Goal: Transaction & Acquisition: Book appointment/travel/reservation

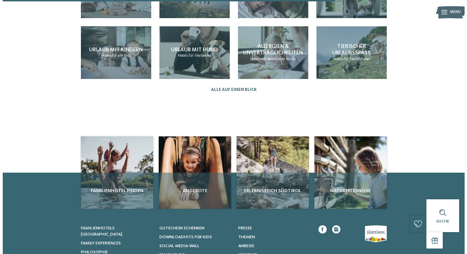
scroll to position [666, 0]
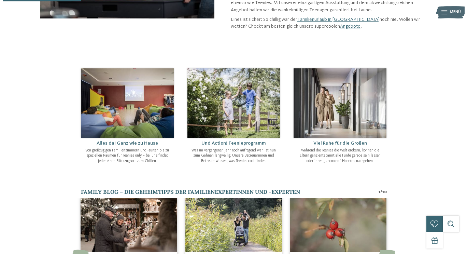
scroll to position [172, 0]
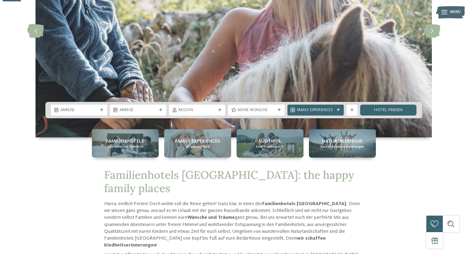
scroll to position [103, 0]
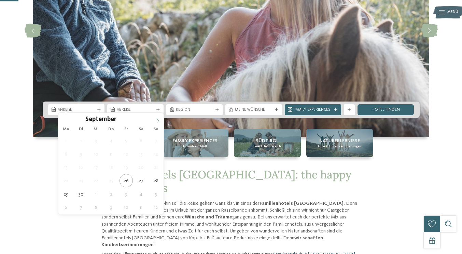
click at [158, 121] on icon at bounding box center [157, 120] width 5 height 5
type div "[DATE]"
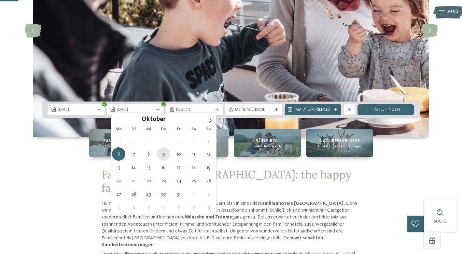
type div "09.10.2025"
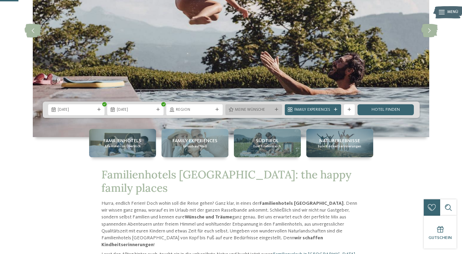
click at [275, 108] on icon at bounding box center [276, 109] width 3 height 3
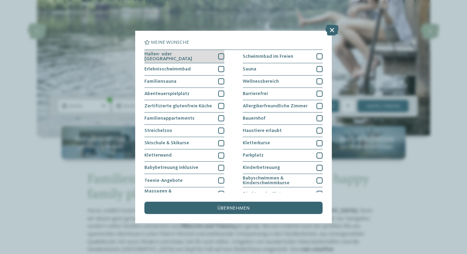
click at [216, 53] on div "Hallen- oder [GEOGRAPHIC_DATA]" at bounding box center [184, 56] width 80 height 13
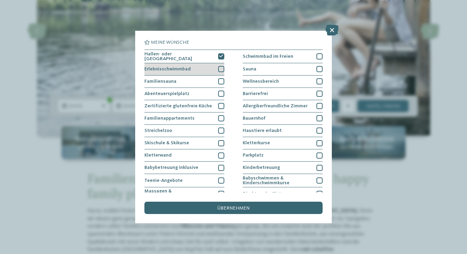
click at [218, 68] on div at bounding box center [221, 69] width 6 height 6
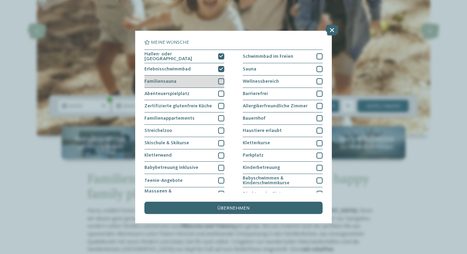
click at [218, 79] on div at bounding box center [221, 81] width 6 height 6
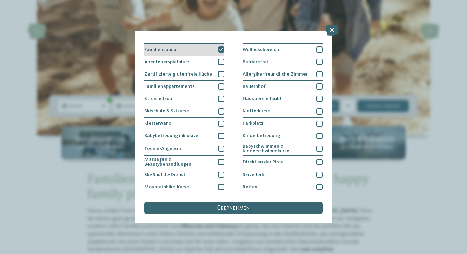
scroll to position [34, 0]
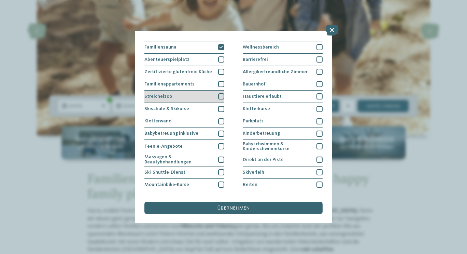
click at [218, 93] on div at bounding box center [221, 96] width 6 height 6
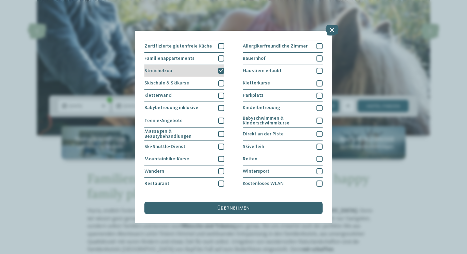
scroll to position [63, 0]
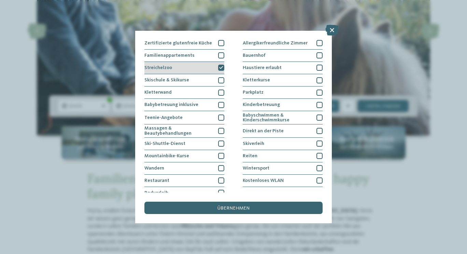
click at [220, 67] on icon at bounding box center [221, 68] width 4 height 4
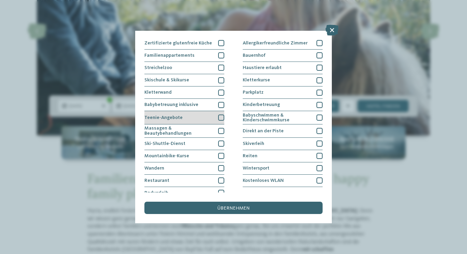
click at [218, 121] on div "Teenie-Angebote" at bounding box center [184, 117] width 80 height 13
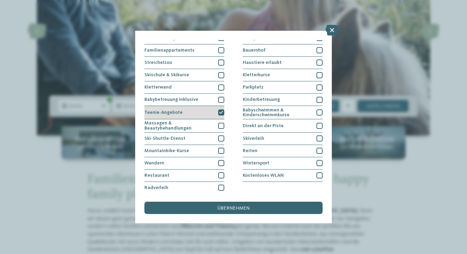
scroll to position [69, 0]
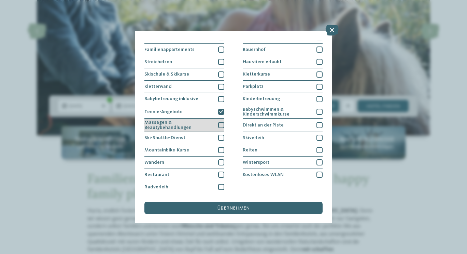
click at [217, 121] on div "Massagen & Beautybehandlungen" at bounding box center [184, 125] width 80 height 13
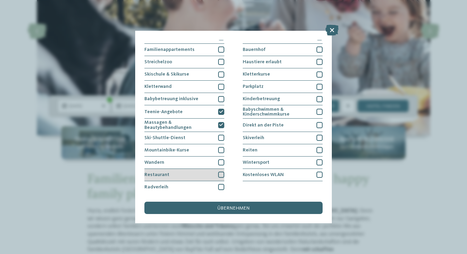
click at [215, 170] on div "Restaurant" at bounding box center [184, 175] width 80 height 12
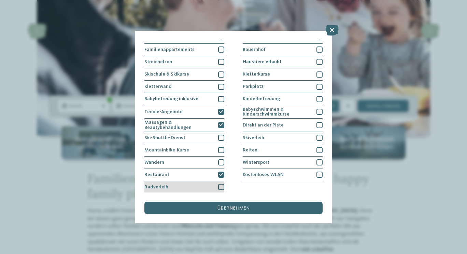
click at [219, 187] on div at bounding box center [221, 187] width 6 height 6
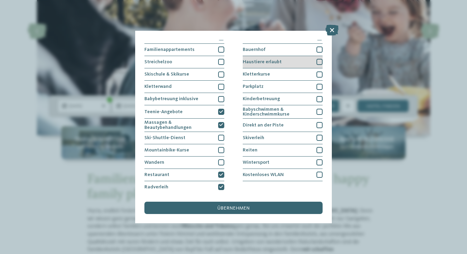
click at [317, 59] on div at bounding box center [320, 62] width 6 height 6
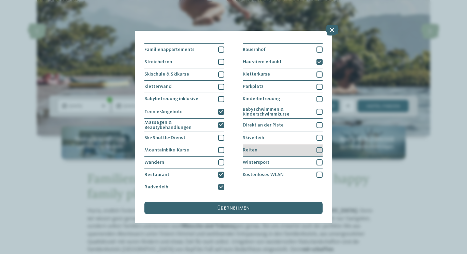
click at [317, 150] on div at bounding box center [320, 150] width 6 height 6
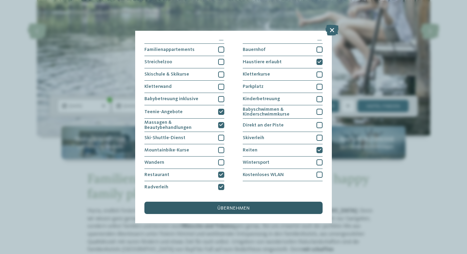
click at [245, 210] on span "übernehmen" at bounding box center [234, 208] width 32 height 5
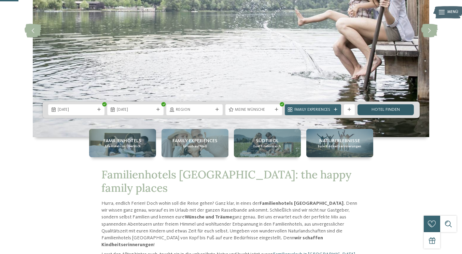
click at [393, 105] on link "Hotel finden" at bounding box center [386, 109] width 56 height 11
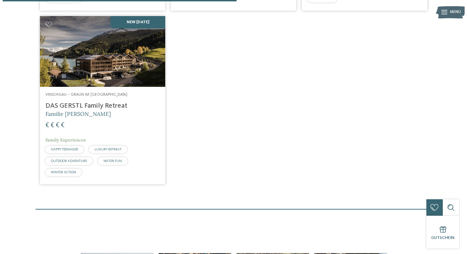
scroll to position [372, 0]
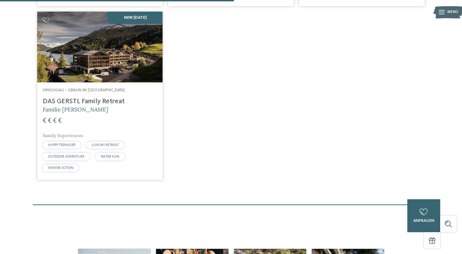
click at [130, 82] on img at bounding box center [100, 47] width 126 height 71
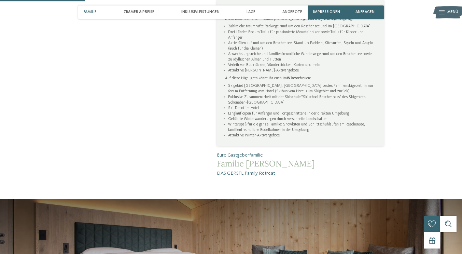
scroll to position [385, 0]
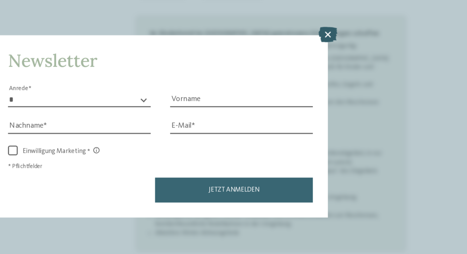
click at [354, 61] on icon at bounding box center [351, 62] width 13 height 11
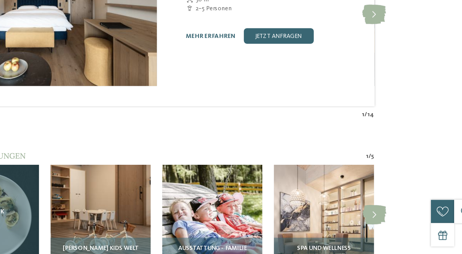
scroll to position [624, 0]
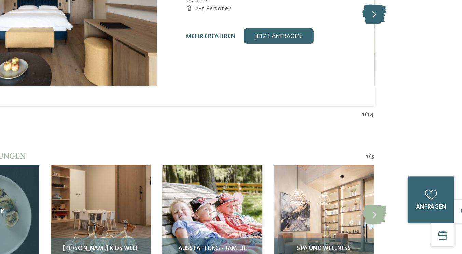
click at [392, 92] on icon at bounding box center [384, 86] width 17 height 14
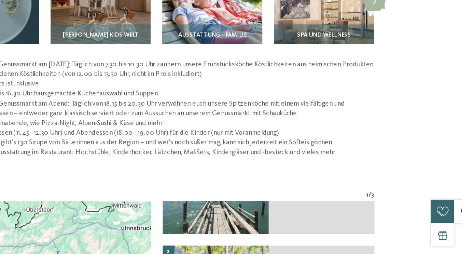
scroll to position [775, 0]
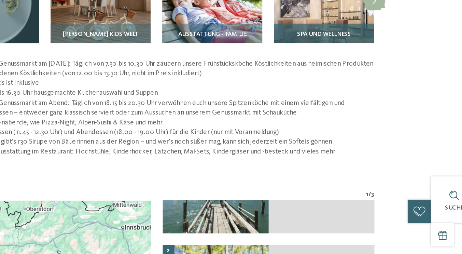
click at [368, 102] on span "Spa und Wellness" at bounding box center [349, 99] width 38 height 5
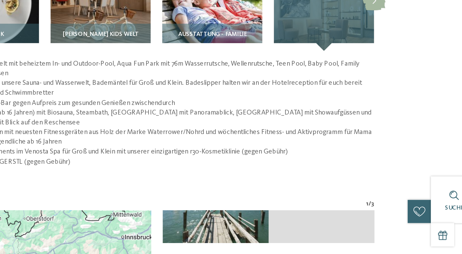
click at [384, 111] on div "Spa und Wellness" at bounding box center [349, 76] width 70 height 70
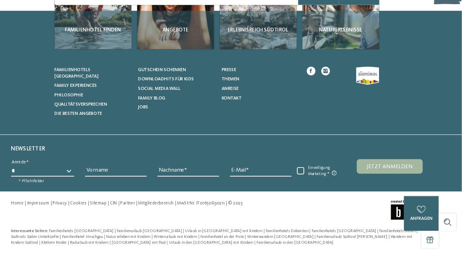
scroll to position [2008, 0]
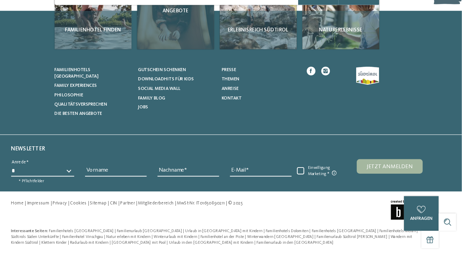
click at [184, 61] on img at bounding box center [192, 24] width 72 height 72
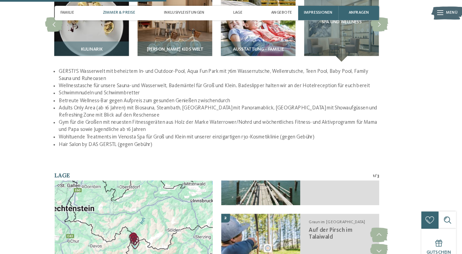
scroll to position [827, 0]
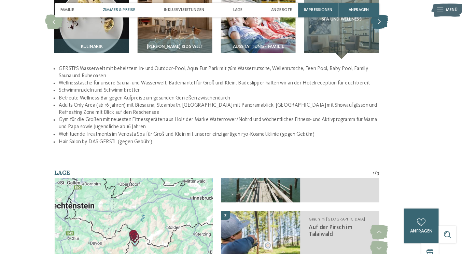
click at [393, 30] on icon at bounding box center [384, 23] width 17 height 14
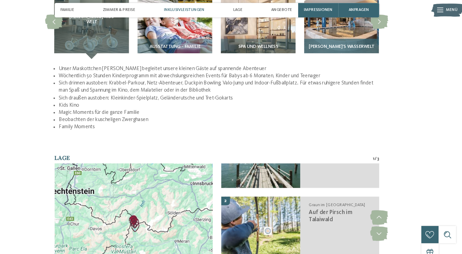
click at [382, 58] on img at bounding box center [349, 23] width 70 height 70
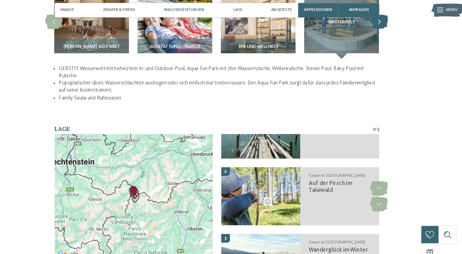
click at [393, 30] on icon at bounding box center [384, 23] width 17 height 14
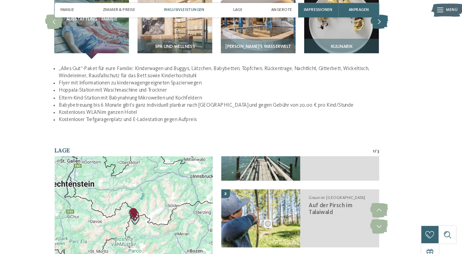
click at [393, 30] on icon at bounding box center [384, 23] width 17 height 14
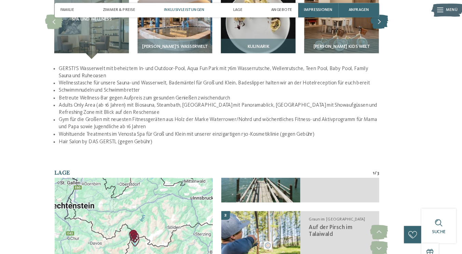
click at [393, 30] on icon at bounding box center [384, 23] width 17 height 14
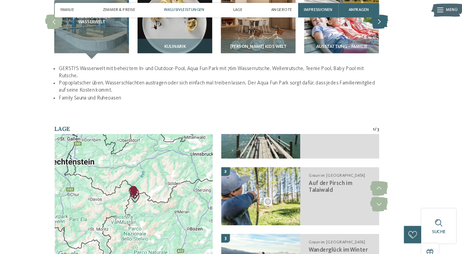
click at [393, 30] on icon at bounding box center [384, 23] width 17 height 14
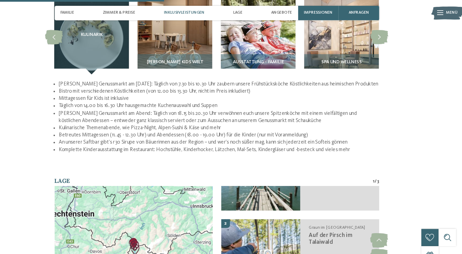
click at [201, 14] on span "Inklusivleistungen" at bounding box center [200, 12] width 38 height 4
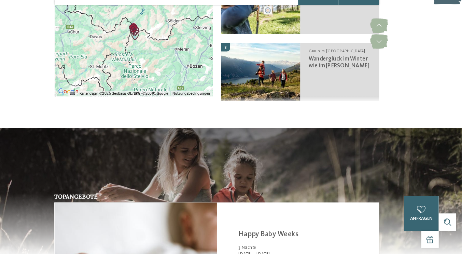
scroll to position [1004, 0]
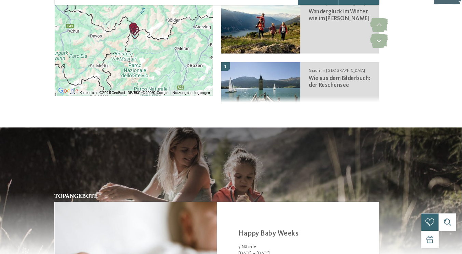
click at [169, 105] on div at bounding box center [152, 45] width 149 height 117
click at [147, 54] on img "Auf der Pirsch im Talaiwald" at bounding box center [154, 47] width 16 height 16
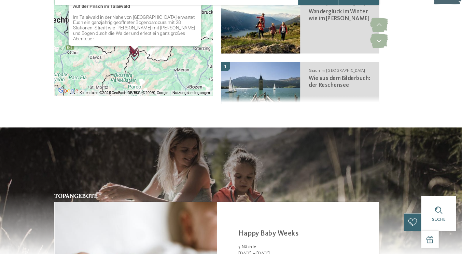
click at [195, 18] on button "Schließen" at bounding box center [203, 9] width 16 height 16
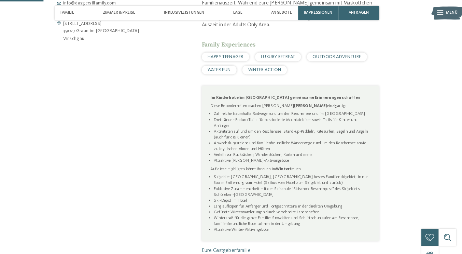
scroll to position [303, 0]
click at [132, 14] on span "Zimmer & Preise" at bounding box center [139, 12] width 31 height 4
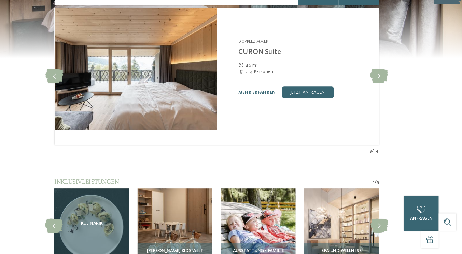
scroll to position [623, 0]
click at [283, 104] on link "mehr erfahren" at bounding box center [269, 101] width 35 height 4
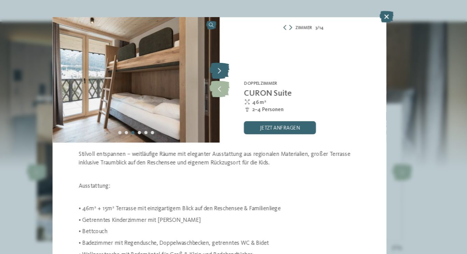
click at [232, 80] on icon at bounding box center [233, 81] width 19 height 15
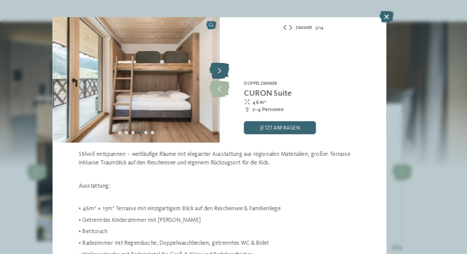
click at [232, 79] on icon at bounding box center [233, 81] width 19 height 15
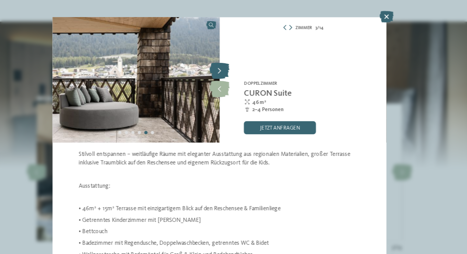
click at [232, 80] on icon at bounding box center [233, 81] width 19 height 15
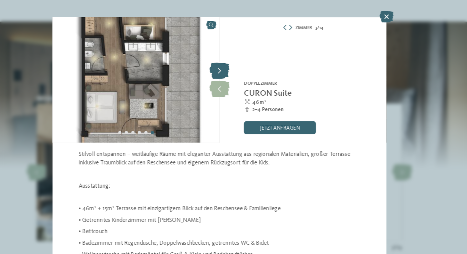
click at [233, 81] on icon at bounding box center [233, 81] width 19 height 15
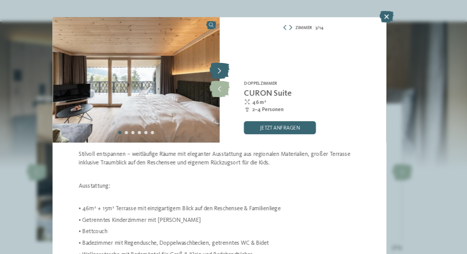
click at [233, 82] on icon at bounding box center [233, 81] width 19 height 15
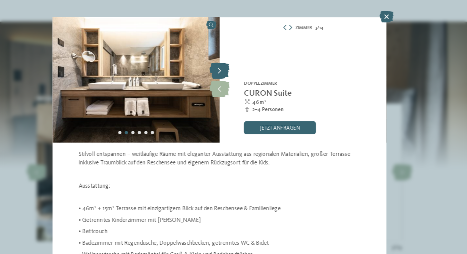
click at [233, 83] on icon at bounding box center [233, 81] width 19 height 15
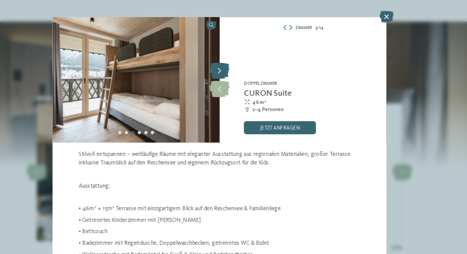
click at [234, 83] on icon at bounding box center [233, 81] width 19 height 15
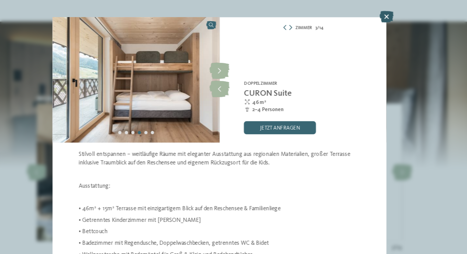
click at [387, 32] on icon at bounding box center [391, 30] width 13 height 11
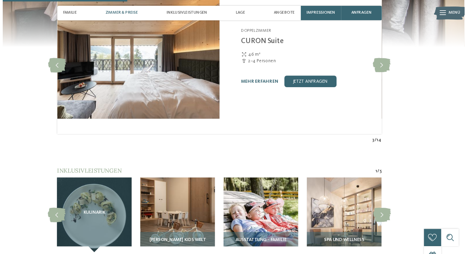
scroll to position [648, 0]
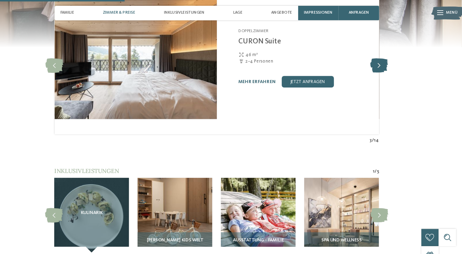
click at [392, 69] on icon at bounding box center [384, 62] width 17 height 14
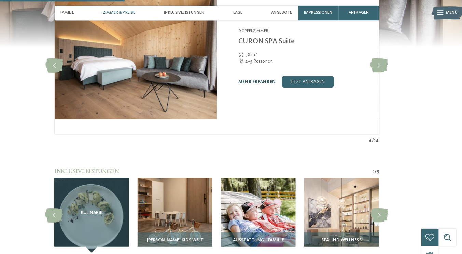
click at [281, 79] on link "mehr erfahren" at bounding box center [269, 77] width 35 height 4
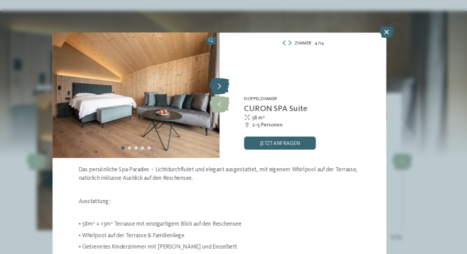
click at [232, 82] on icon at bounding box center [233, 81] width 19 height 15
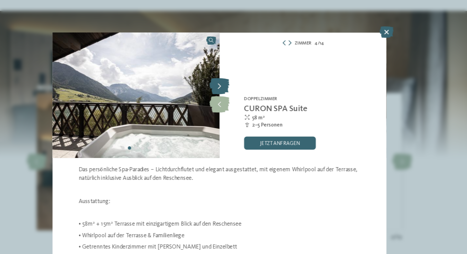
click at [233, 81] on icon at bounding box center [233, 81] width 19 height 15
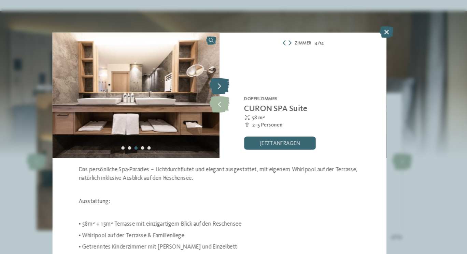
click at [233, 82] on icon at bounding box center [233, 81] width 19 height 15
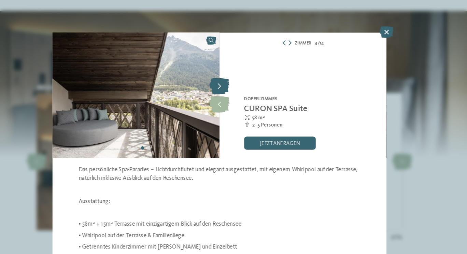
click at [234, 80] on icon at bounding box center [233, 81] width 19 height 15
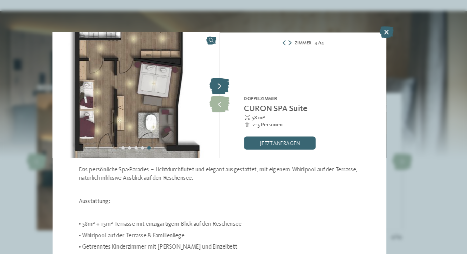
click at [234, 79] on icon at bounding box center [233, 81] width 19 height 15
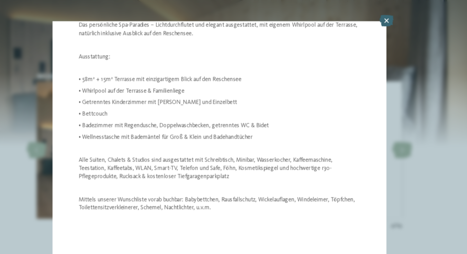
scroll to position [648, 0]
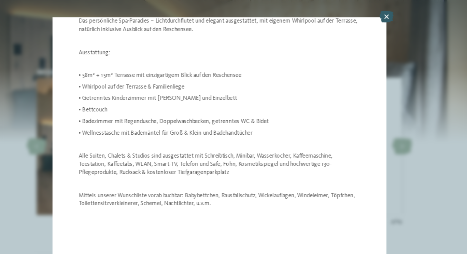
click at [387, 30] on icon at bounding box center [391, 30] width 13 height 11
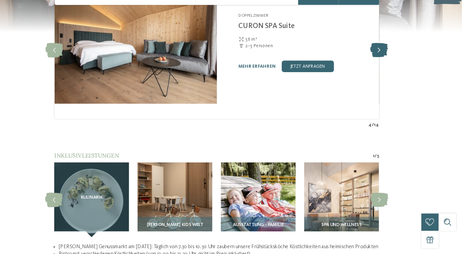
click at [392, 69] on icon at bounding box center [384, 62] width 17 height 14
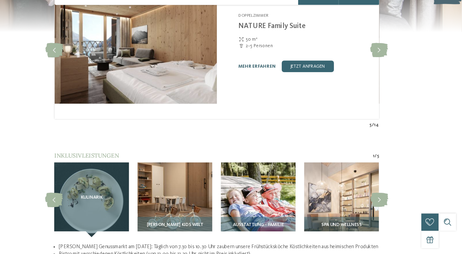
click at [273, 79] on link "mehr erfahren" at bounding box center [269, 77] width 35 height 4
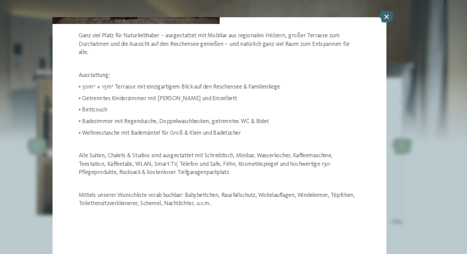
scroll to position [112, 0]
click at [386, 28] on icon at bounding box center [391, 30] width 13 height 11
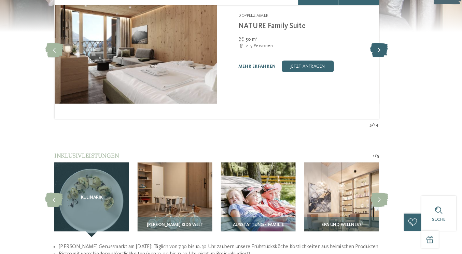
click at [392, 69] on icon at bounding box center [384, 62] width 17 height 14
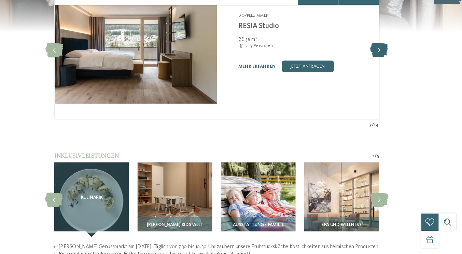
click at [392, 69] on icon at bounding box center [384, 62] width 17 height 14
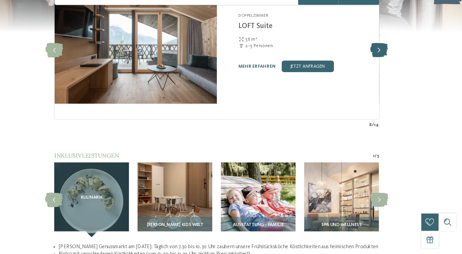
click at [392, 69] on icon at bounding box center [384, 62] width 17 height 14
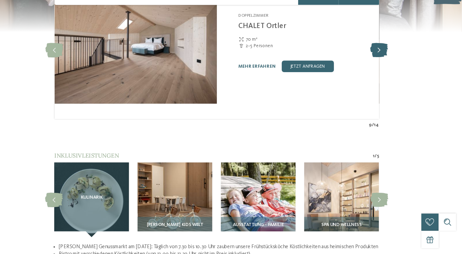
click at [392, 69] on icon at bounding box center [384, 62] width 17 height 14
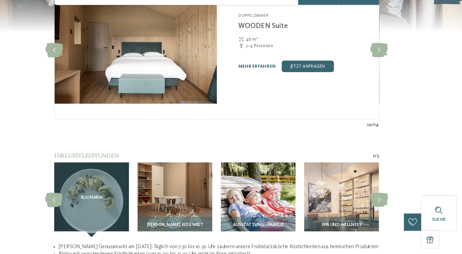
click at [283, 79] on link "mehr erfahren" at bounding box center [269, 77] width 35 height 4
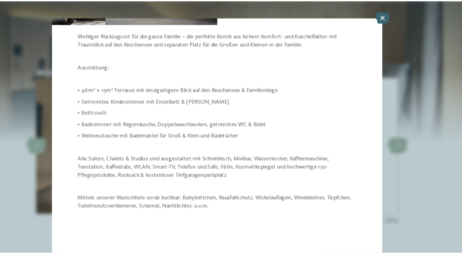
scroll to position [115, 0]
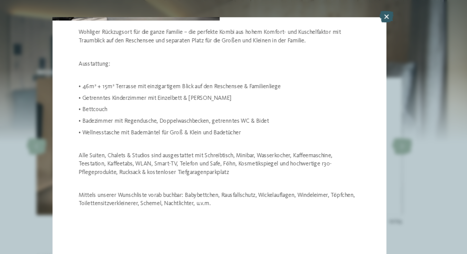
click at [390, 32] on icon at bounding box center [391, 30] width 13 height 11
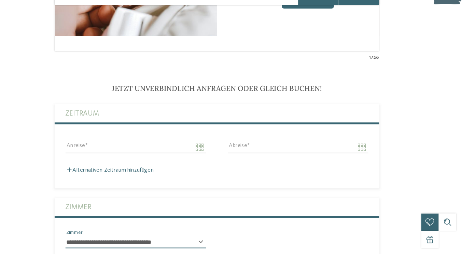
scroll to position [1275, 0]
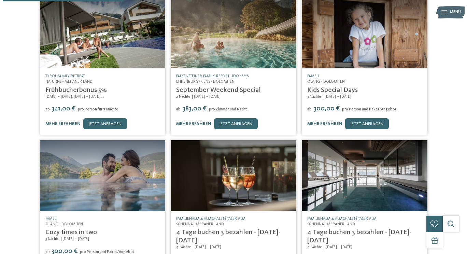
scroll to position [152, 0]
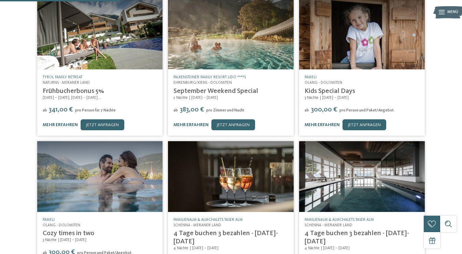
click at [249, 66] on img at bounding box center [231, 34] width 126 height 71
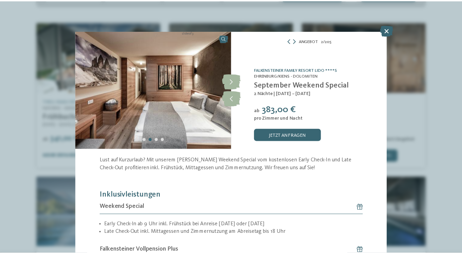
scroll to position [198, 0]
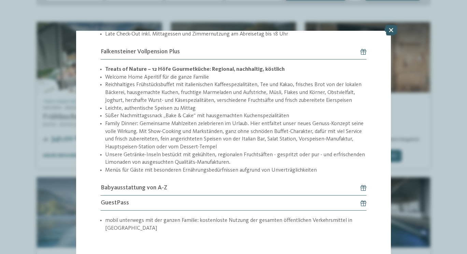
click at [387, 30] on icon at bounding box center [391, 30] width 13 height 11
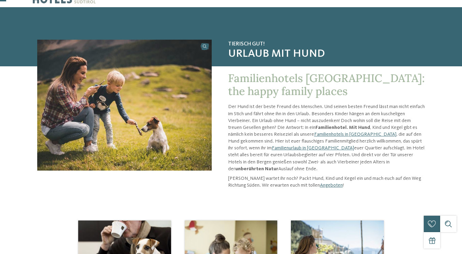
scroll to position [12, 0]
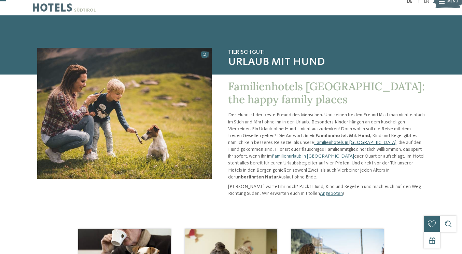
click at [314, 145] on link "Familienhotels in [GEOGRAPHIC_DATA]" at bounding box center [355, 142] width 82 height 5
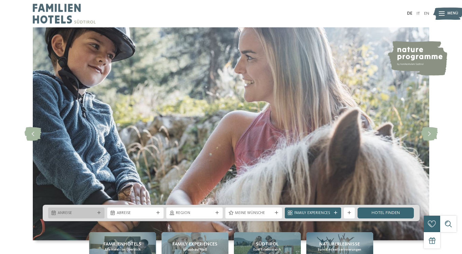
click at [78, 210] on span "Anreise" at bounding box center [76, 212] width 37 height 5
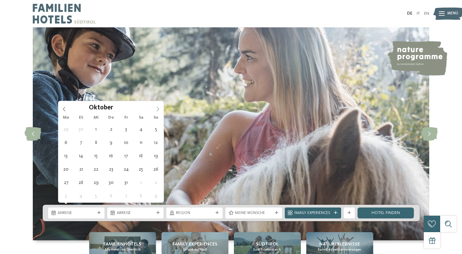
click at [156, 106] on span at bounding box center [158, 107] width 12 height 12
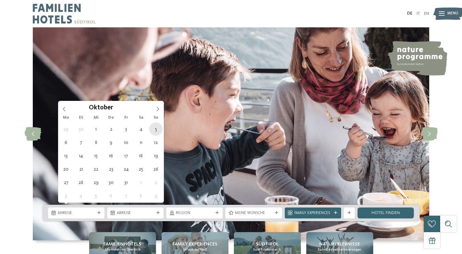
type div "[DATE]"
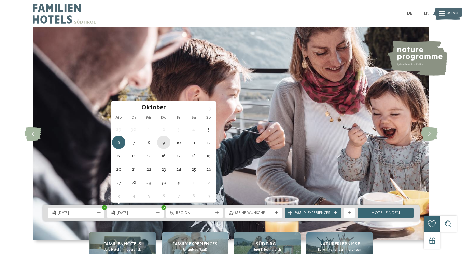
type div "[DATE]"
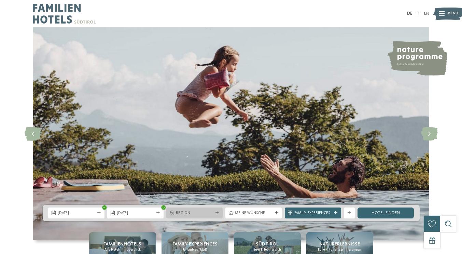
click at [215, 211] on icon at bounding box center [216, 212] width 3 height 3
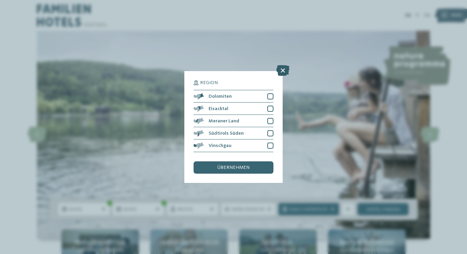
click at [281, 69] on icon at bounding box center [282, 70] width 13 height 11
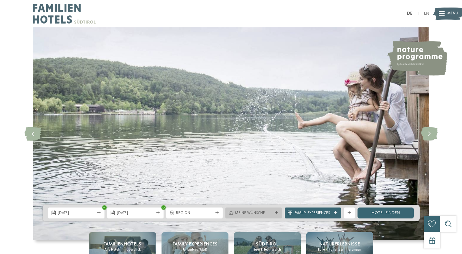
click at [264, 207] on div "Meine Wünsche" at bounding box center [253, 212] width 56 height 11
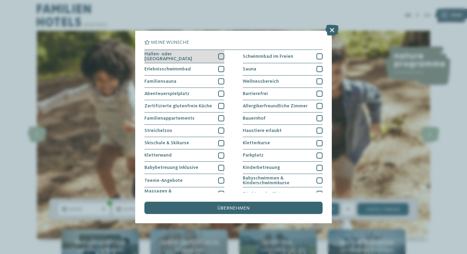
click at [219, 53] on div at bounding box center [221, 56] width 6 height 6
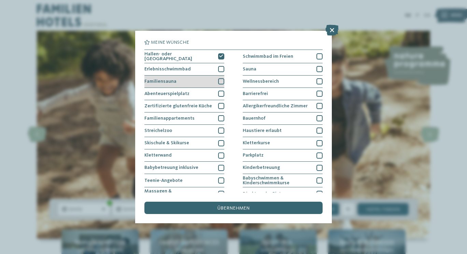
click at [220, 78] on div at bounding box center [221, 81] width 6 height 6
click at [219, 66] on div at bounding box center [221, 69] width 6 height 6
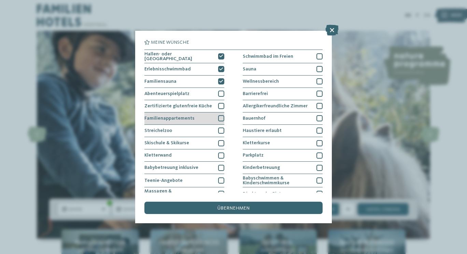
click at [218, 120] on div at bounding box center [221, 118] width 6 height 6
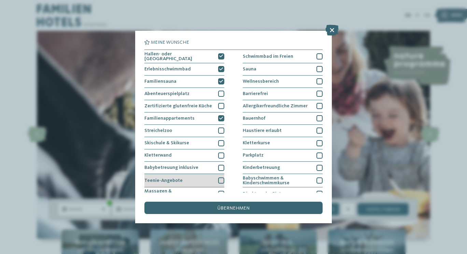
drag, startPoint x: 215, startPoint y: 177, endPoint x: 219, endPoint y: 179, distance: 4.3
click at [219, 179] on div at bounding box center [221, 180] width 6 height 6
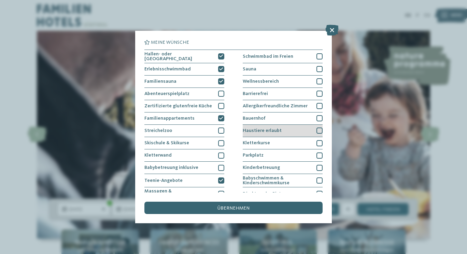
click at [317, 128] on div at bounding box center [320, 130] width 6 height 6
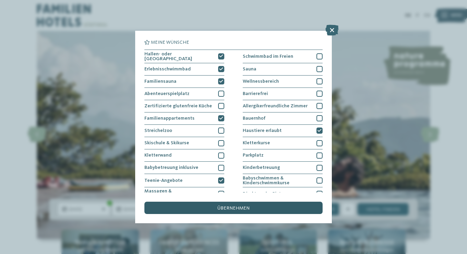
click at [264, 208] on div "übernehmen" at bounding box center [233, 207] width 178 height 12
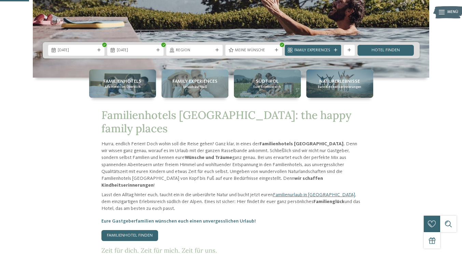
scroll to position [161, 0]
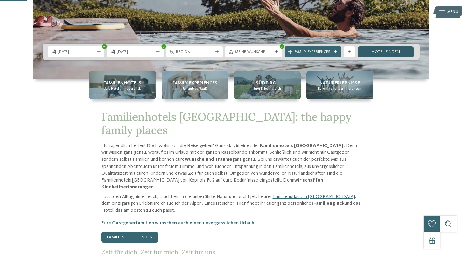
click at [392, 47] on link "Hotel finden" at bounding box center [386, 51] width 56 height 11
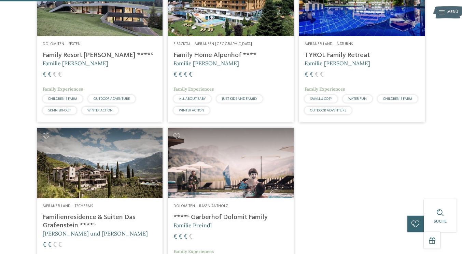
scroll to position [244, 0]
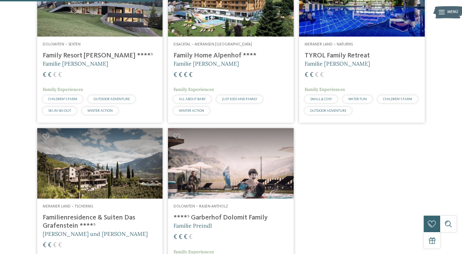
click at [374, 60] on h4 "TYROL Family Retreat" at bounding box center [362, 56] width 115 height 8
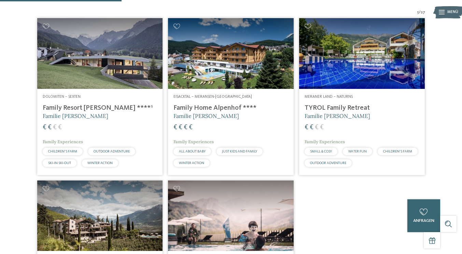
scroll to position [191, 0]
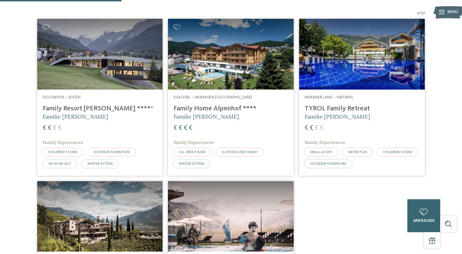
click at [119, 89] on img at bounding box center [100, 54] width 126 height 71
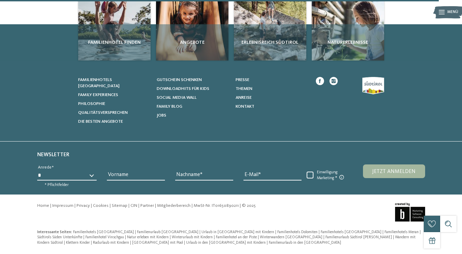
scroll to position [690, 0]
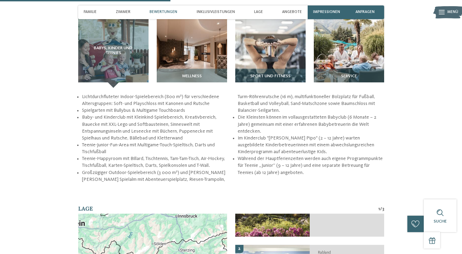
scroll to position [776, 0]
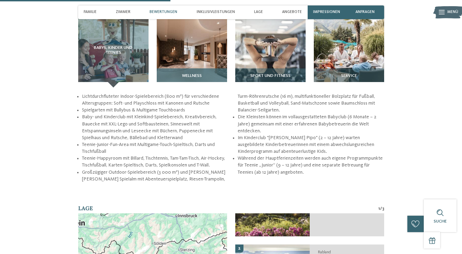
click at [200, 87] on img at bounding box center [192, 52] width 70 height 70
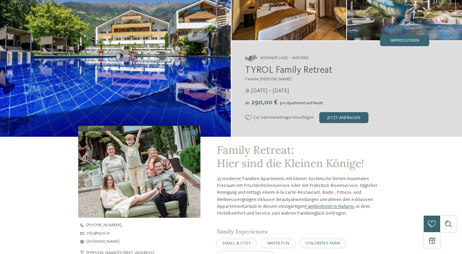
scroll to position [0, 0]
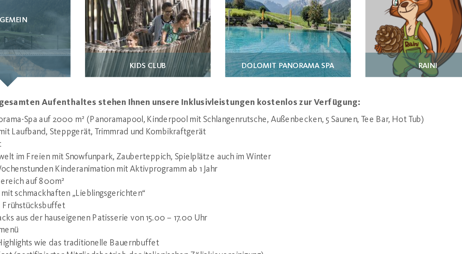
scroll to position [457, 0]
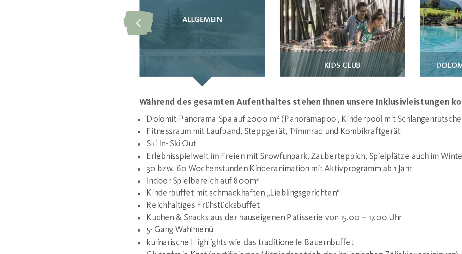
click at [114, 160] on div "Allgemein" at bounding box center [113, 124] width 70 height 70
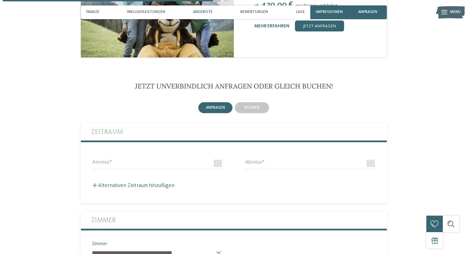
scroll to position [876, 0]
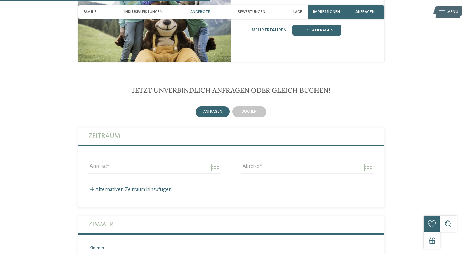
click at [279, 32] on link "mehr erfahren" at bounding box center [269, 30] width 35 height 4
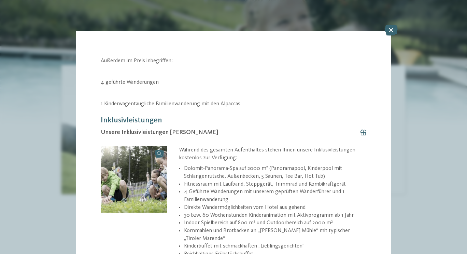
scroll to position [133, 0]
